Goal: Task Accomplishment & Management: Use online tool/utility

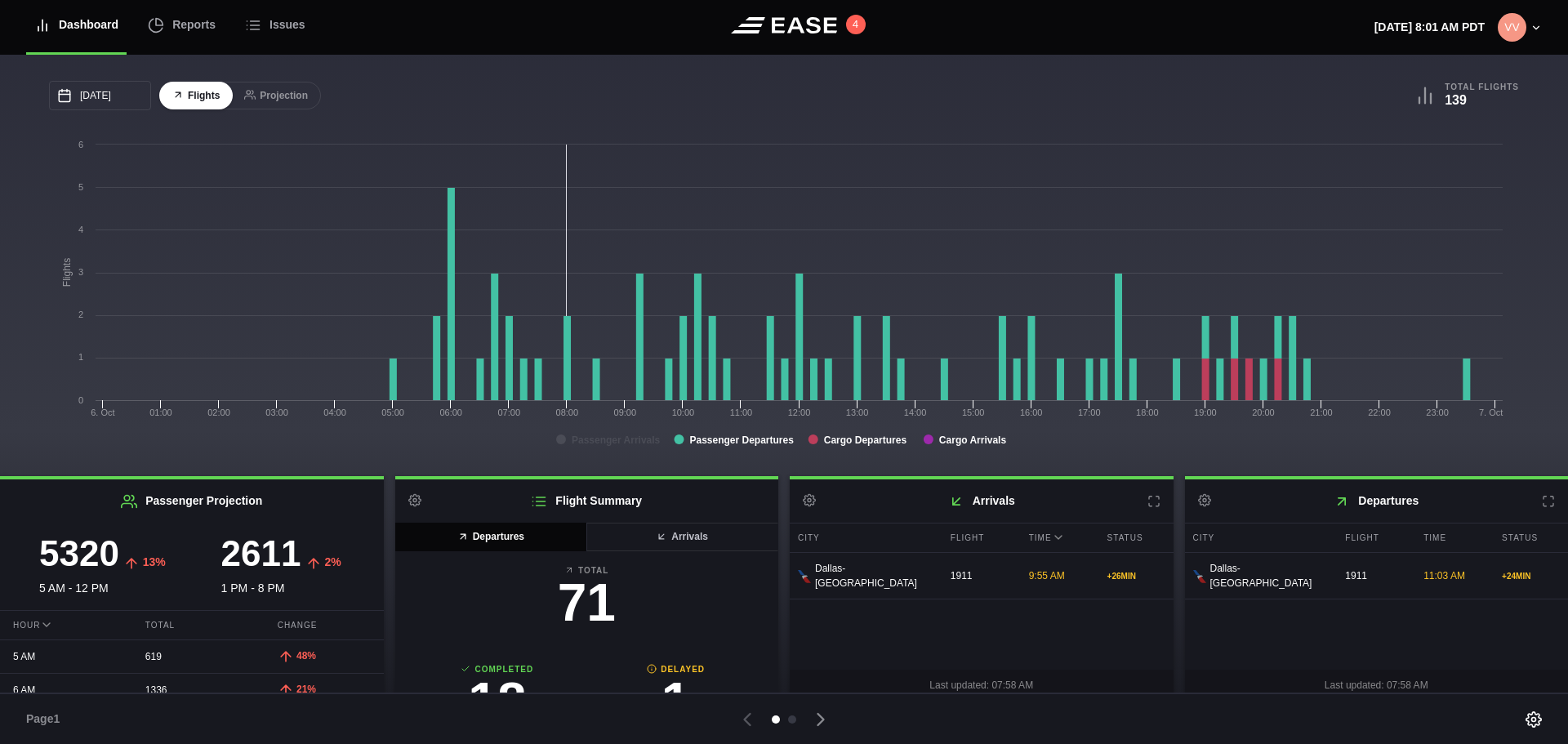
click at [477, 676] on div "10/06/2025 October Sun Mon Tue Wed Thu Fri Sat 28 29 30 Oct 1 2 3 4 5 6 7 8 9 1…" at bounding box center [784, 365] width 1568 height 620
